Goal: Check status

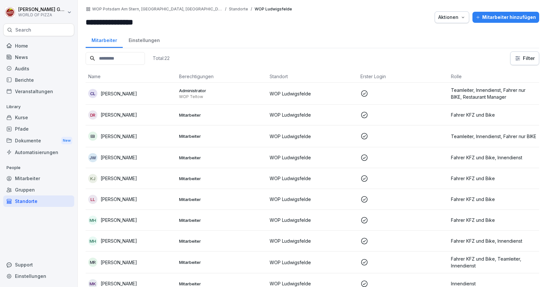
click at [24, 81] on div "Berichte" at bounding box center [38, 79] width 71 height 11
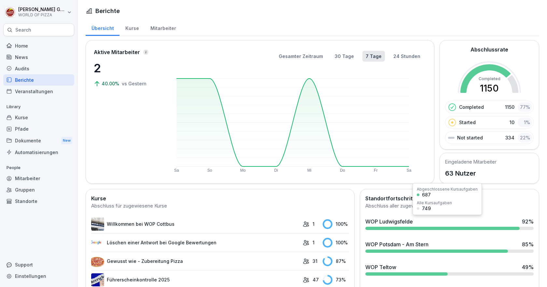
click at [387, 222] on div "WOP Ludwigsfelde" at bounding box center [390, 222] width 48 height 8
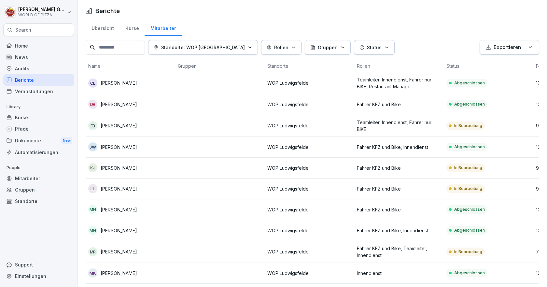
click at [385, 48] on icon "button" at bounding box center [387, 47] width 5 height 5
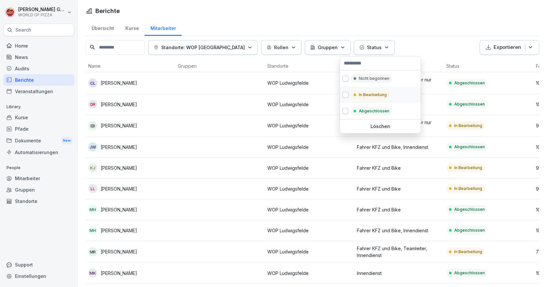
click at [364, 95] on p "In Bearbeitung" at bounding box center [373, 95] width 28 height 6
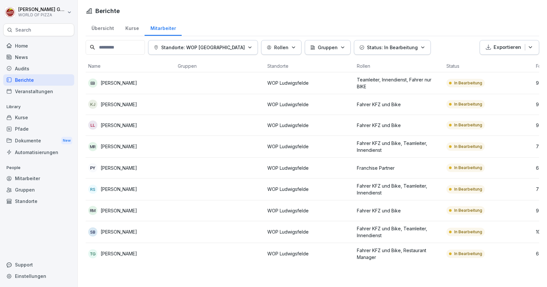
click at [121, 255] on html "Tobias Goldmann WORLD OF PIZZA Search Home News Audits Berichte Veranstaltungen…" at bounding box center [273, 143] width 547 height 287
click at [30, 48] on div "Home" at bounding box center [38, 45] width 71 height 11
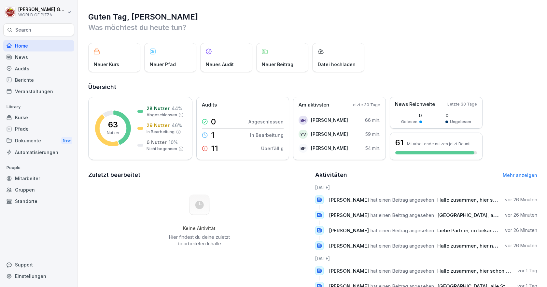
click at [29, 79] on div "Berichte" at bounding box center [38, 79] width 71 height 11
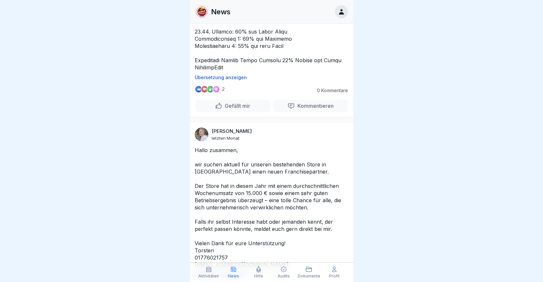
scroll to position [1499, 0]
